Goal: Transaction & Acquisition: Purchase product/service

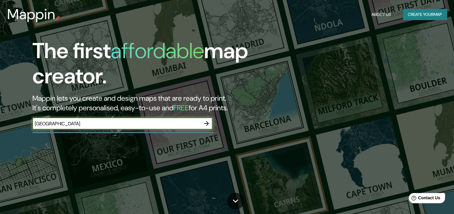
type input "[GEOGRAPHIC_DATA]"
click at [206, 123] on icon "button" at bounding box center [206, 123] width 7 height 7
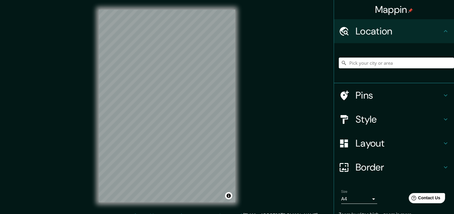
click at [367, 62] on input "Pick your city or area" at bounding box center [396, 63] width 115 height 11
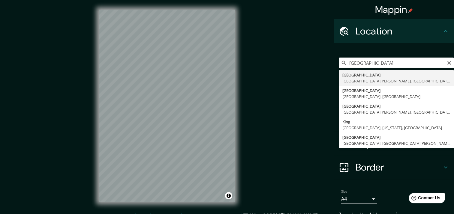
type input "[GEOGRAPHIC_DATA], [GEOGRAPHIC_DATA][PERSON_NAME], [GEOGRAPHIC_DATA]"
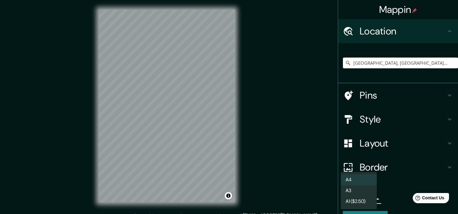
click at [369, 199] on body "Mappin Location [GEOGRAPHIC_DATA], [GEOGRAPHIC_DATA][PERSON_NAME], [GEOGRAPHIC_…" at bounding box center [229, 107] width 458 height 214
click at [392, 190] on div at bounding box center [229, 107] width 458 height 214
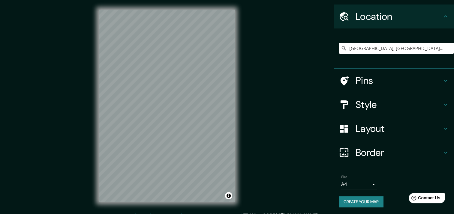
scroll to position [14, 0]
click at [377, 52] on input "[GEOGRAPHIC_DATA], [GEOGRAPHIC_DATA][PERSON_NAME], [GEOGRAPHIC_DATA]" at bounding box center [396, 48] width 115 height 11
click at [344, 46] on input "[GEOGRAPHIC_DATA], [GEOGRAPHIC_DATA][PERSON_NAME], [GEOGRAPHIC_DATA]" at bounding box center [396, 48] width 115 height 11
click at [447, 49] on icon "Clear" at bounding box center [449, 48] width 5 height 5
paste input "119 C. Cumbres del Himalaya"
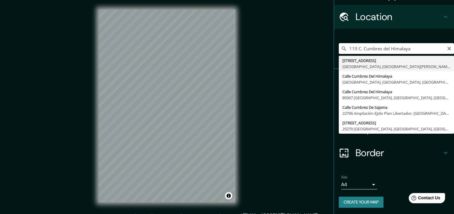
type input "[STREET_ADDRESS][PERSON_NAME]"
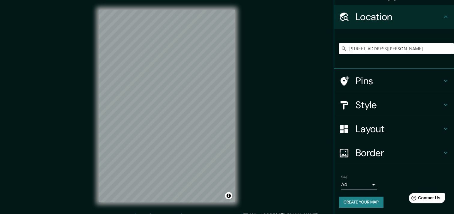
scroll to position [0, 0]
click at [230, 195] on button "Toggle attribution" at bounding box center [228, 195] width 7 height 7
click at [361, 203] on button "Create your map" at bounding box center [361, 202] width 45 height 11
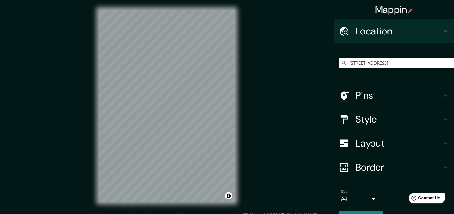
click at [379, 73] on div "[STREET_ADDRESS][PERSON_NAME]" at bounding box center [396, 63] width 115 height 30
click at [389, 67] on input "[STREET_ADDRESS][PERSON_NAME]" at bounding box center [396, 63] width 115 height 11
click at [428, 66] on input "[STREET_ADDRESS][PERSON_NAME]" at bounding box center [396, 63] width 115 height 11
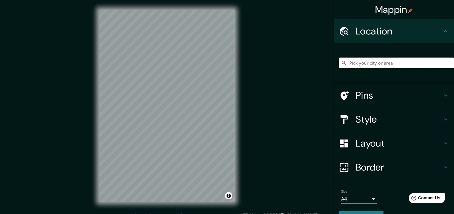
paste input "119 C. Cumbres del Himalaya"
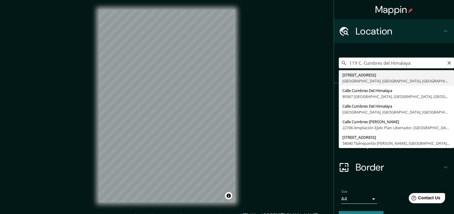
type input "[STREET_ADDRESS][PERSON_NAME]"
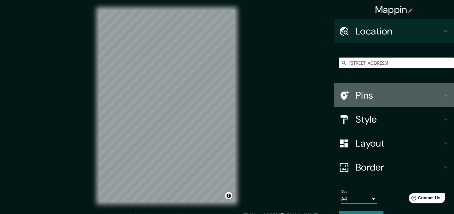
click at [442, 95] on icon at bounding box center [445, 95] width 7 height 7
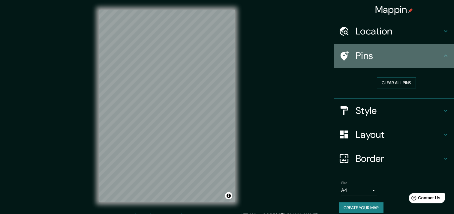
click at [443, 51] on div "Pins" at bounding box center [394, 56] width 120 height 24
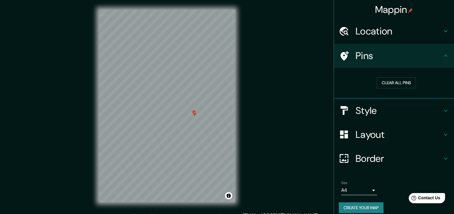
click at [412, 85] on div "Clear all pins" at bounding box center [396, 82] width 106 height 11
click at [404, 83] on button "Clear all pins" at bounding box center [396, 82] width 39 height 11
click at [352, 207] on button "Create your map" at bounding box center [361, 207] width 45 height 11
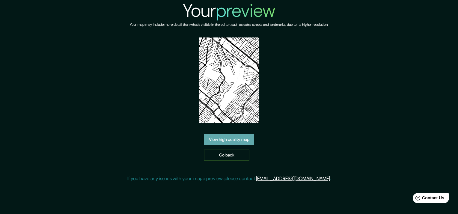
click at [230, 137] on link "View high quality map" at bounding box center [229, 139] width 50 height 11
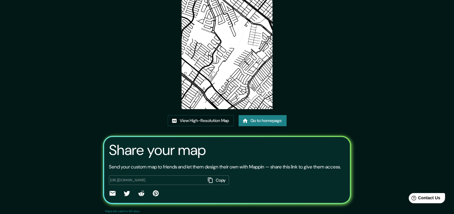
scroll to position [47, 0]
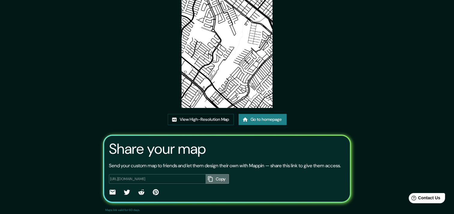
click at [218, 184] on button "Copy" at bounding box center [216, 179] width 23 height 10
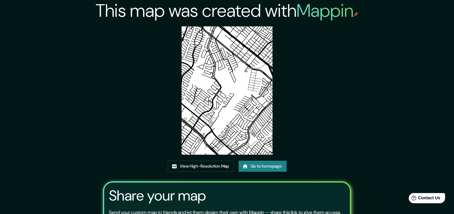
scroll to position [64, 0]
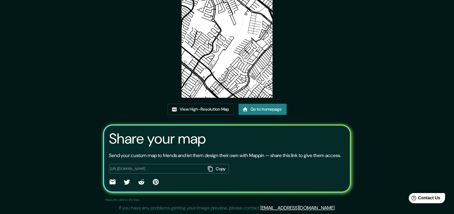
click at [112, 182] on icon at bounding box center [112, 182] width 6 height 5
click at [323, 89] on div "This map was created with Mappin View High-Resolution Map Go to homepage Share …" at bounding box center [227, 78] width 262 height 271
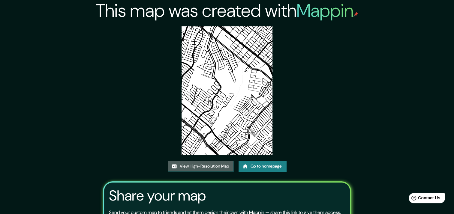
click at [212, 163] on link "View High-Resolution Map" at bounding box center [201, 166] width 66 height 11
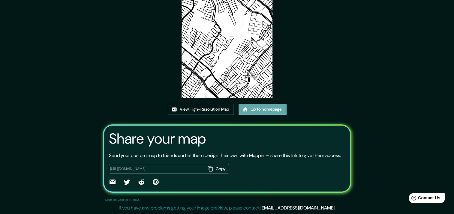
click at [263, 104] on link "Go to homepage" at bounding box center [262, 109] width 48 height 11
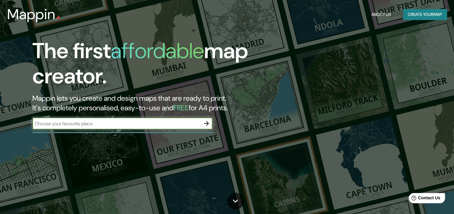
click at [85, 125] on input "text" at bounding box center [116, 123] width 168 height 7
paste input "119 C. Cumbres del Himalaya"
type input "119 C. Cumbres del Himalaya"
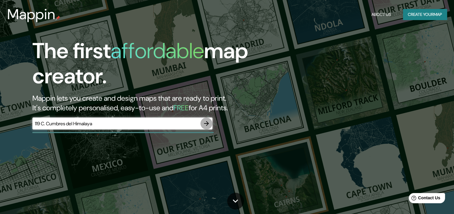
click at [208, 121] on icon "button" at bounding box center [206, 123] width 7 height 7
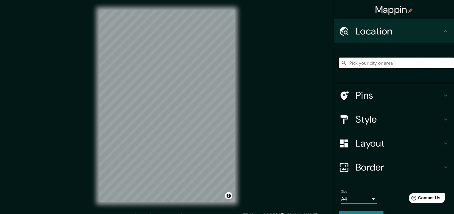
click at [389, 66] on input "Pick your city or area" at bounding box center [396, 63] width 115 height 11
paste input "119 C. Cumbres del Himalaya"
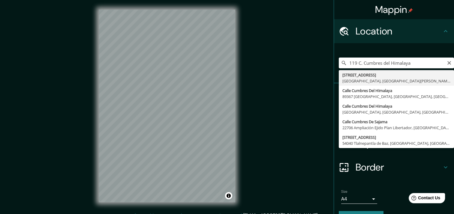
type input "[STREET_ADDRESS][PERSON_NAME]"
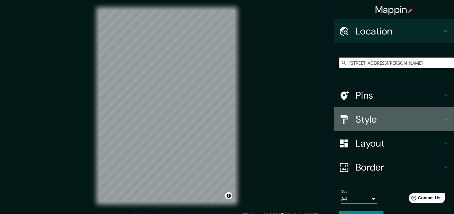
click at [384, 124] on h4 "Style" at bounding box center [398, 119] width 86 height 12
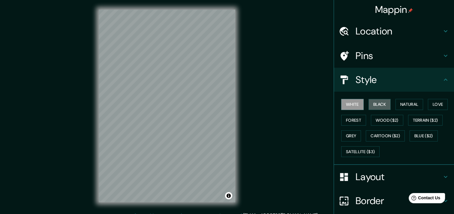
click at [372, 106] on button "Black" at bounding box center [379, 104] width 22 height 11
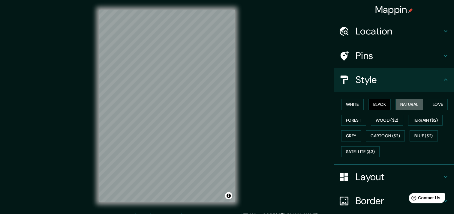
click at [404, 103] on button "Natural" at bounding box center [409, 104] width 28 height 11
click at [348, 118] on button "Forest" at bounding box center [353, 120] width 25 height 11
drag, startPoint x: 449, startPoint y: 101, endPoint x: 438, endPoint y: 104, distance: 10.5
click at [438, 104] on div "White Black Natural Love Forest Wood ($2) Terrain ($2) Grey Cartoon ($2) Blue (…" at bounding box center [396, 128] width 115 height 63
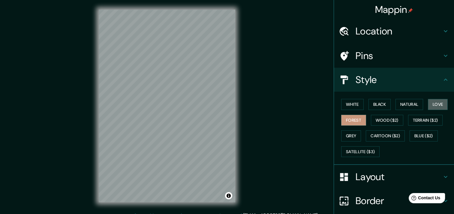
click at [438, 104] on button "Love" at bounding box center [438, 104] width 20 height 11
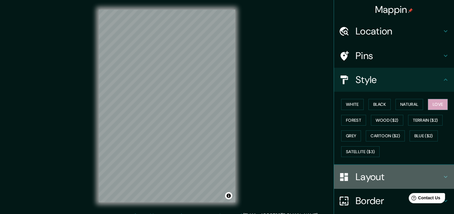
click at [386, 172] on h4 "Layout" at bounding box center [398, 177] width 86 height 12
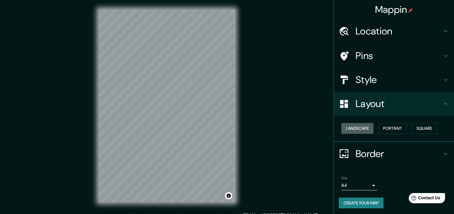
click at [364, 128] on button "Landscape" at bounding box center [357, 128] width 32 height 11
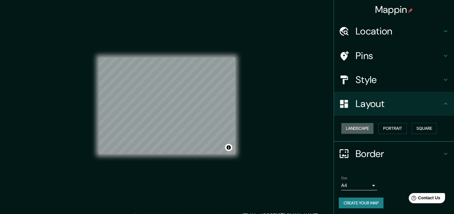
click at [364, 128] on button "Landscape" at bounding box center [357, 128] width 32 height 11
click at [388, 128] on button "Portrait" at bounding box center [392, 128] width 28 height 11
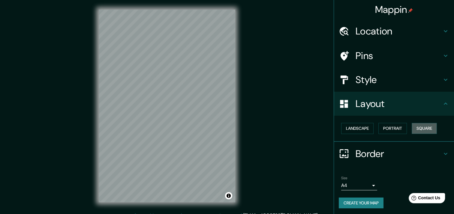
click at [417, 127] on button "Square" at bounding box center [423, 128] width 25 height 11
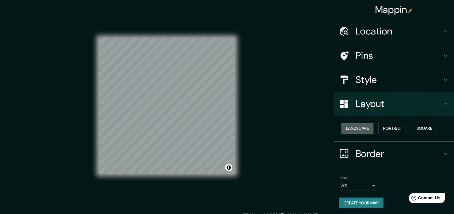
click at [363, 125] on button "Landscape" at bounding box center [357, 128] width 32 height 11
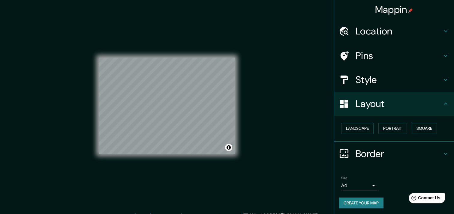
scroll to position [1, 0]
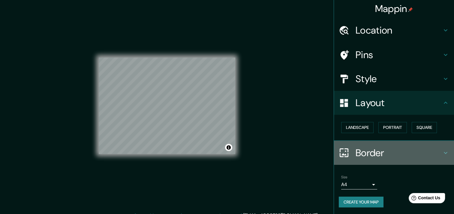
click at [370, 157] on h4 "Border" at bounding box center [398, 153] width 86 height 12
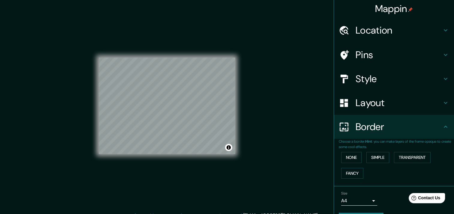
scroll to position [17, 0]
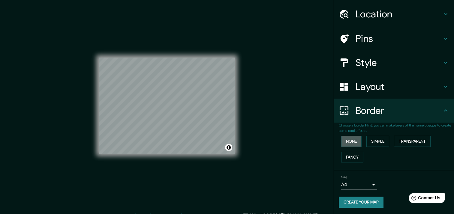
click at [350, 140] on button "None" at bounding box center [351, 141] width 20 height 11
click at [377, 144] on button "Simple" at bounding box center [377, 141] width 23 height 11
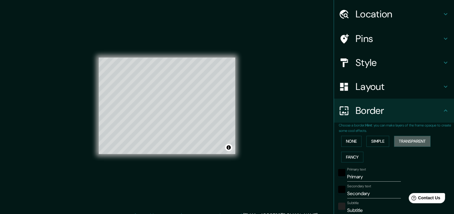
click at [403, 139] on button "Transparent" at bounding box center [412, 141] width 37 height 11
click at [351, 156] on button "Fancy" at bounding box center [352, 157] width 22 height 11
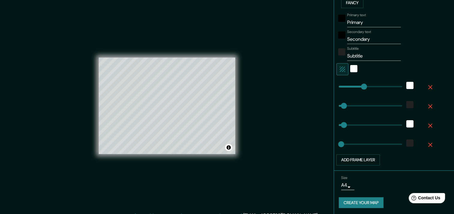
scroll to position [7, 0]
